Goal: Transaction & Acquisition: Purchase product/service

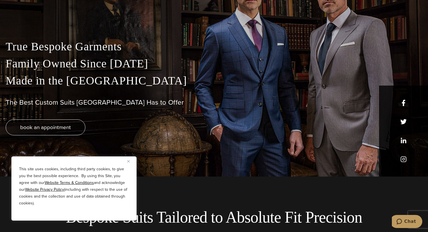
scroll to position [57, 0]
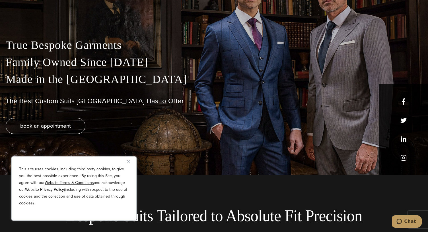
click at [128, 162] on img "Close" at bounding box center [128, 161] width 3 height 3
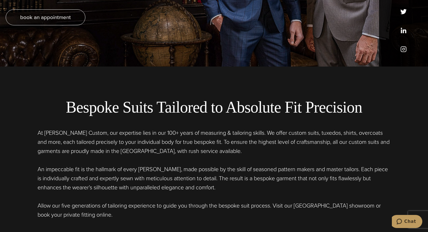
scroll to position [0, 0]
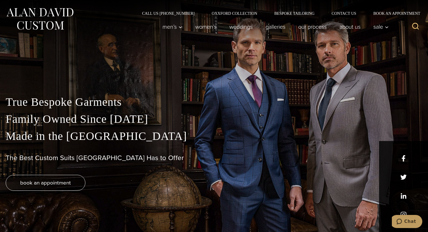
drag, startPoint x: 225, startPoint y: 149, endPoint x: 172, endPoint y: 22, distance: 138.4
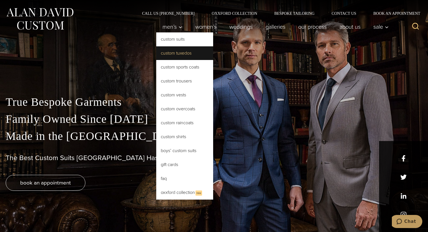
click at [173, 49] on link "Custom Tuxedos" at bounding box center [184, 53] width 57 height 14
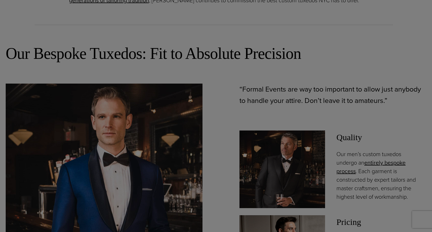
scroll to position [313, 0]
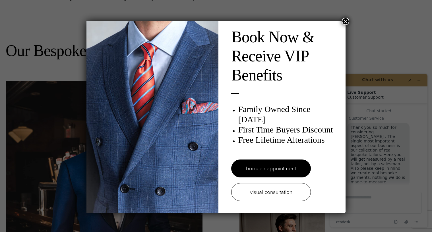
click at [342, 20] on button "×" at bounding box center [345, 21] width 7 height 7
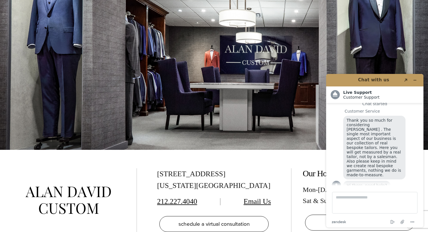
scroll to position [3387, 0]
